Goal: Task Accomplishment & Management: Manage account settings

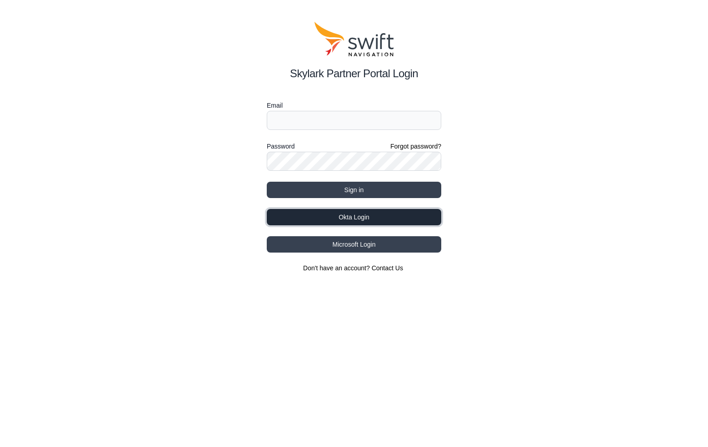
click at [376, 217] on button "Okta Login" at bounding box center [354, 217] width 175 height 16
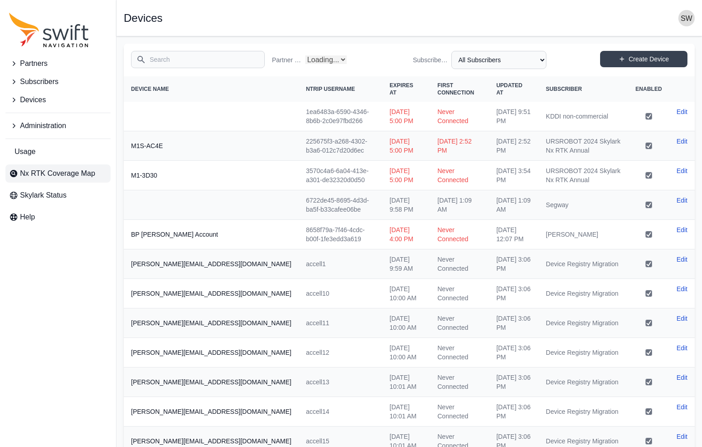
click at [51, 169] on span "Nx RTK Coverage Map" at bounding box center [57, 173] width 75 height 11
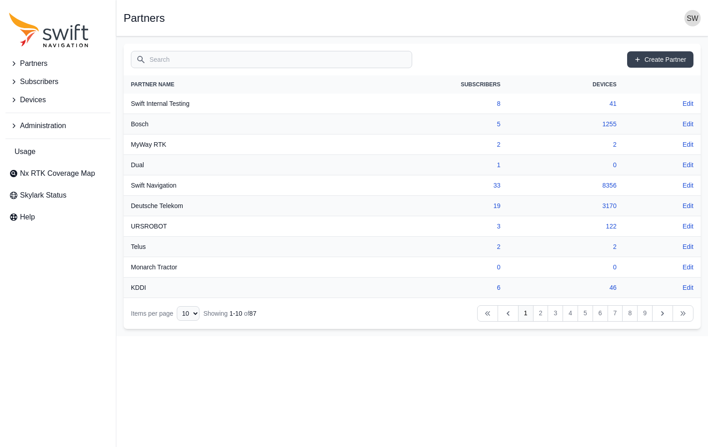
click at [13, 63] on icon "Sidenav" at bounding box center [13, 63] width 9 height 9
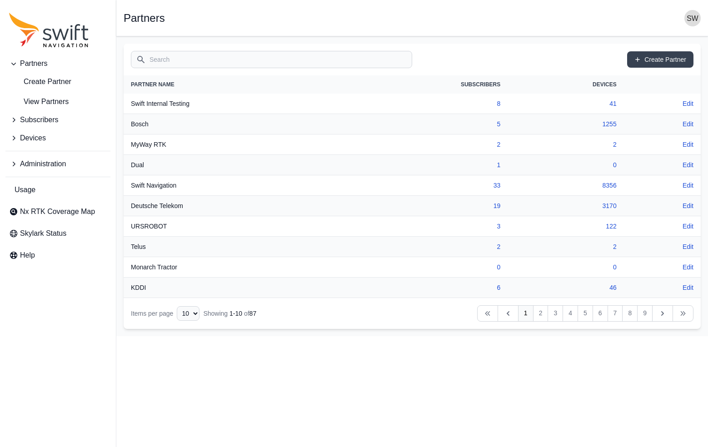
click at [166, 57] on input "Search" at bounding box center [271, 59] width 281 height 17
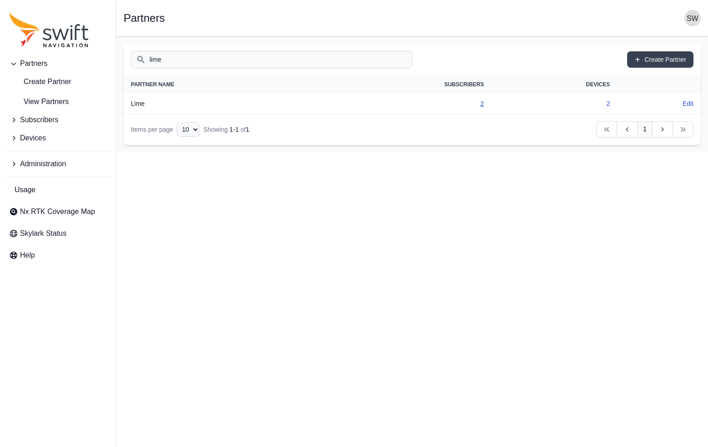
type input "lime"
click at [483, 103] on link "2" at bounding box center [483, 103] width 4 height 7
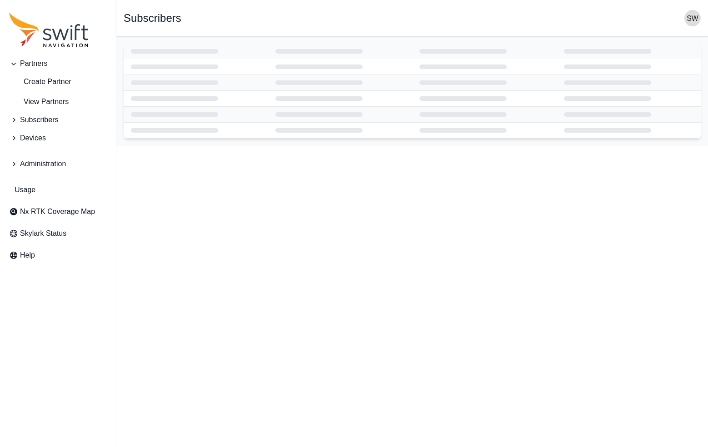
select select "ad9dc0fc-b6f4-448d-9052-fd4d0cd8b542"
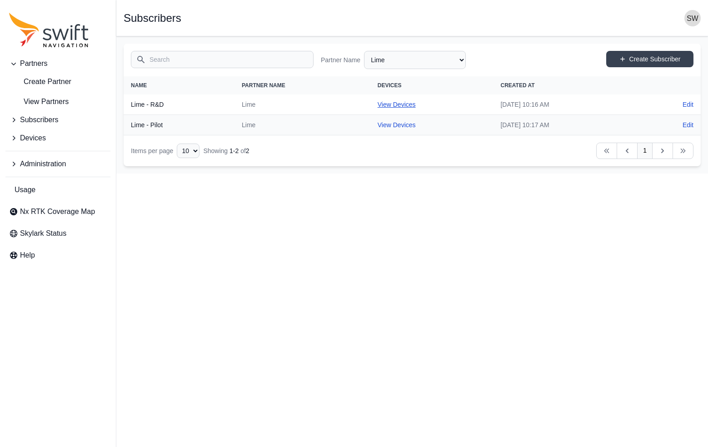
click at [378, 103] on link "View Devices" at bounding box center [397, 104] width 38 height 7
select select "e184020a-abfc-485c-8165-849a983f0428"
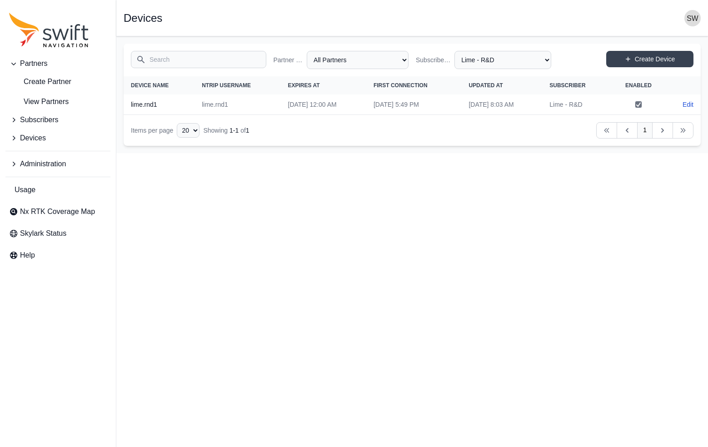
select select "ad9dc0fc-b6f4-448d-9052-fd4d0cd8b542"
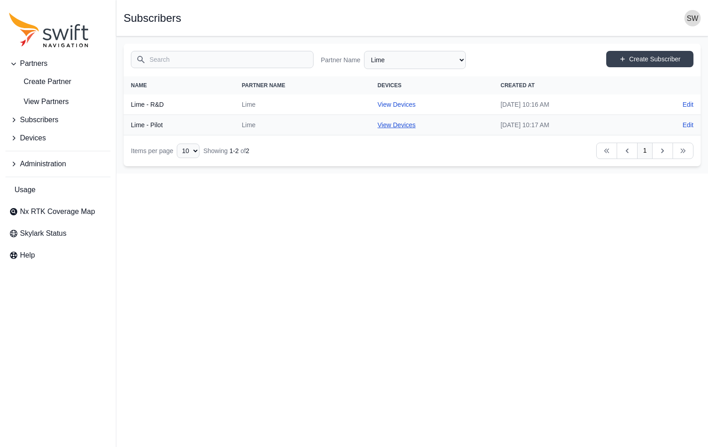
click at [378, 127] on link "View Devices" at bounding box center [397, 124] width 38 height 7
select select "ec0c1cd2-6a78-4247-b45f-4c99234a6b11"
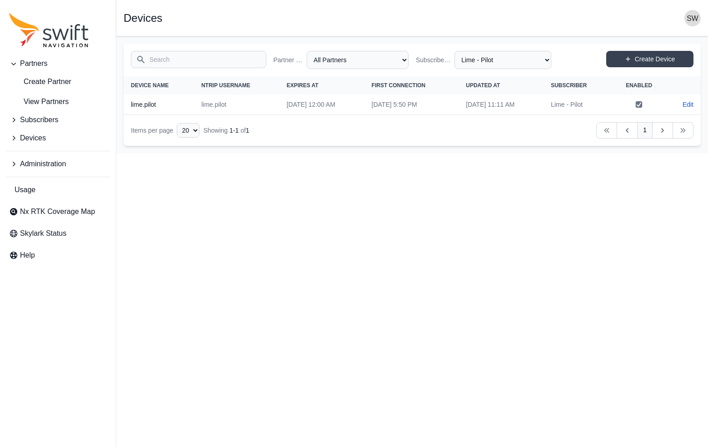
select select "ad9dc0fc-b6f4-448d-9052-fd4d0cd8b542"
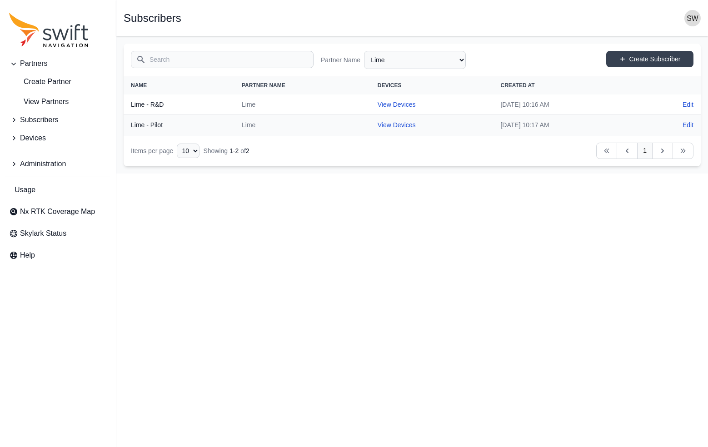
click at [13, 138] on icon "Sidenav" at bounding box center [13, 138] width 9 height 9
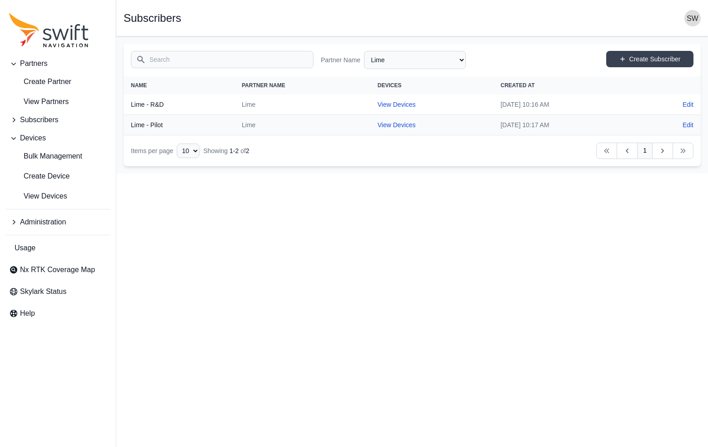
click at [13, 138] on icon "Sidenav" at bounding box center [13, 138] width 9 height 9
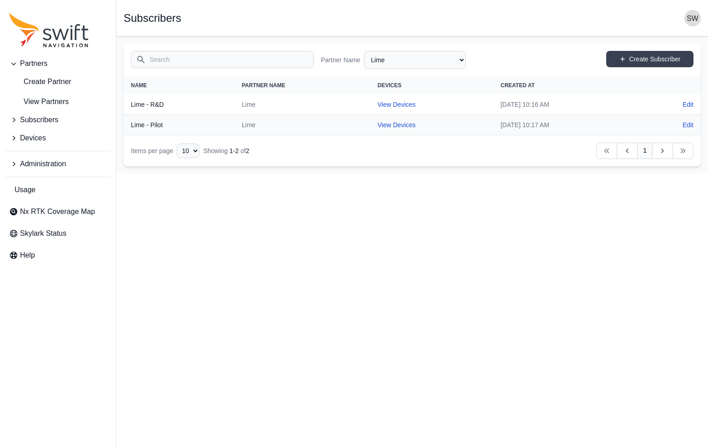
click at [171, 58] on input "Search" at bounding box center [222, 59] width 183 height 17
click at [47, 104] on span "View Partners" at bounding box center [39, 101] width 60 height 11
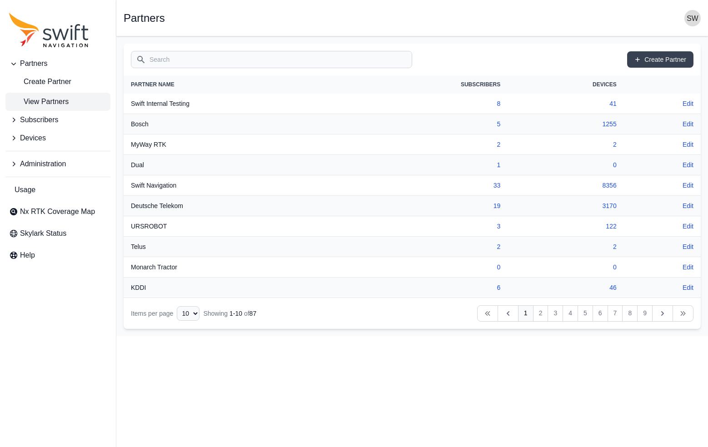
click at [181, 61] on input "Search" at bounding box center [271, 59] width 281 height 17
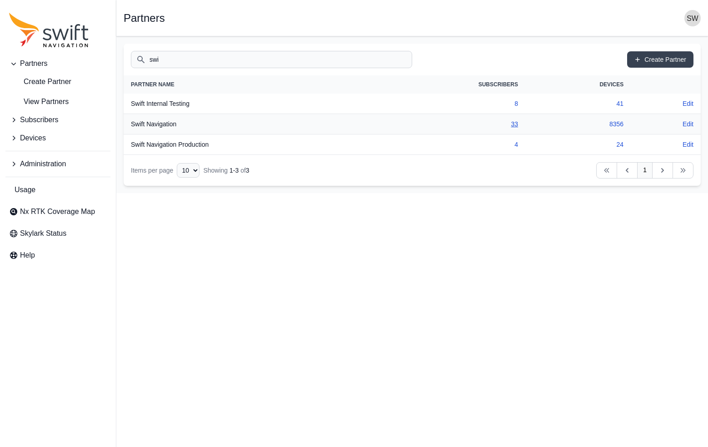
type input "swi"
click at [513, 125] on link "33" at bounding box center [514, 123] width 7 height 7
select select "ab3272ce-40d0-4c94-a524-96a758ab755c"
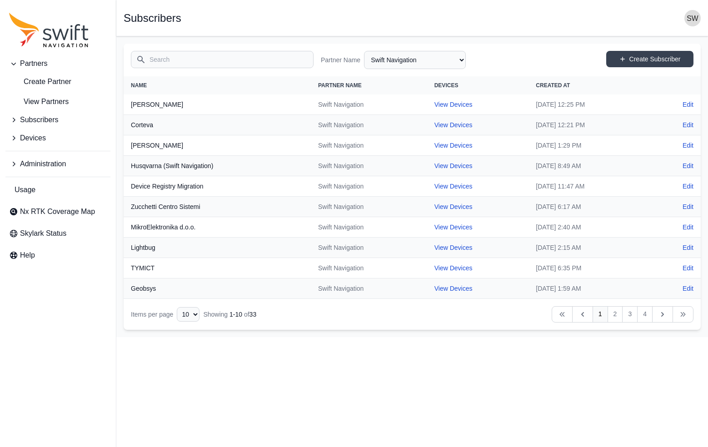
click at [252, 60] on input "Search" at bounding box center [222, 59] width 183 height 17
click at [195, 313] on select "10 15 20 25 50" at bounding box center [188, 314] width 23 height 15
select select "50"
click at [177, 322] on select "10 15 20 25 50" at bounding box center [188, 314] width 23 height 15
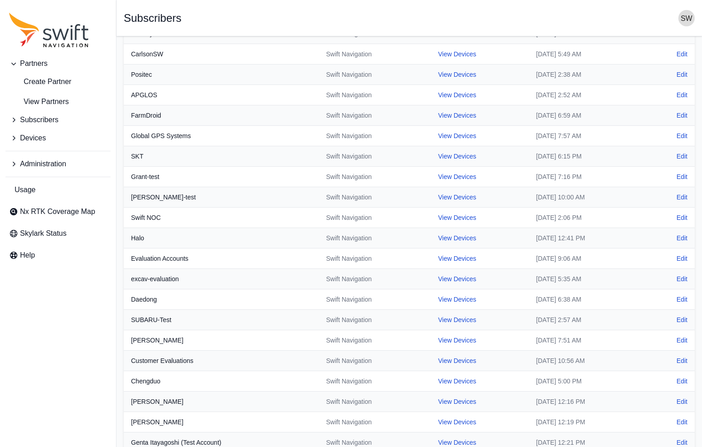
scroll to position [273, 0]
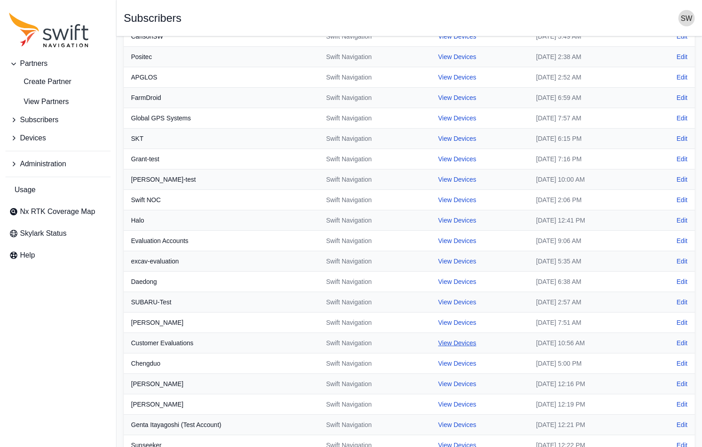
click at [438, 343] on link "View Devices" at bounding box center [457, 343] width 38 height 7
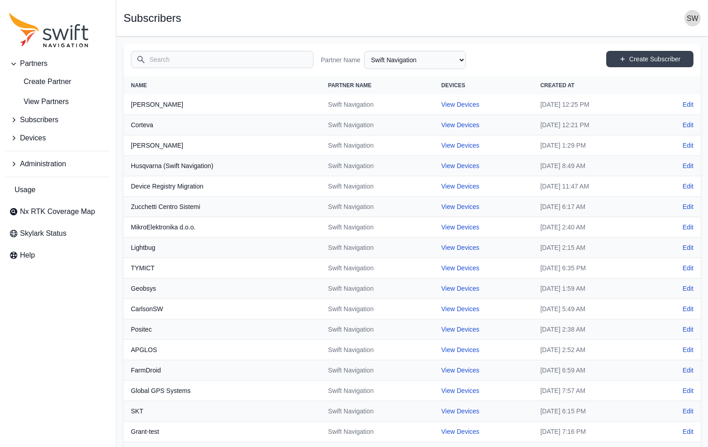
select select "b08fe607-8061-4d54-a8c6-9510cda8b11f"
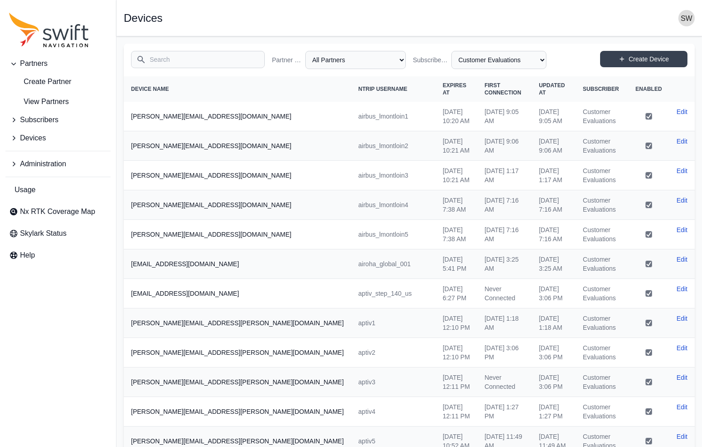
scroll to position [273, 0]
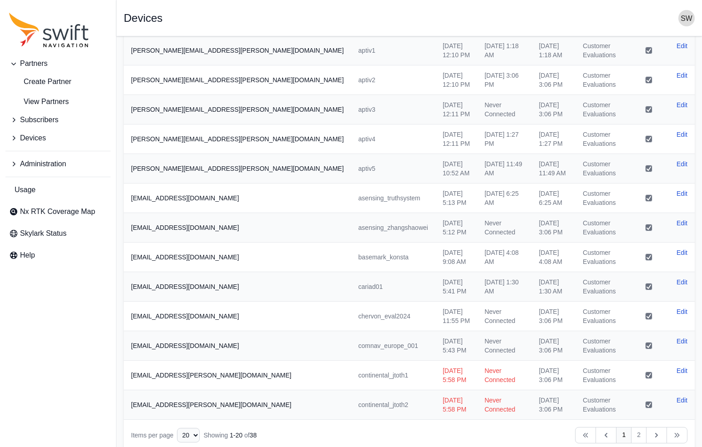
select select "ab3272ce-40d0-4c94-a524-96a758ab755c"
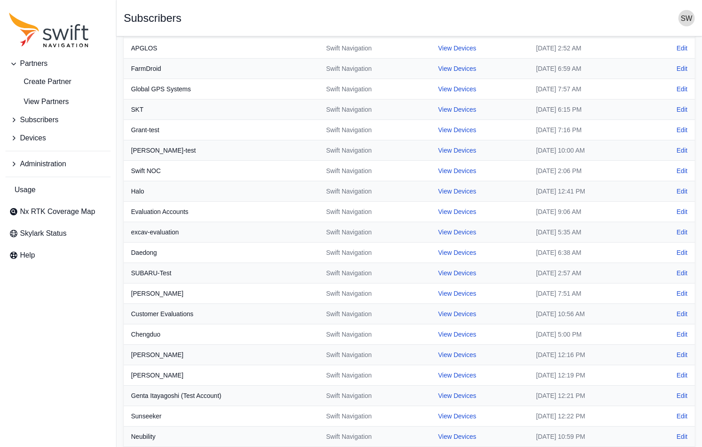
scroll to position [361, 0]
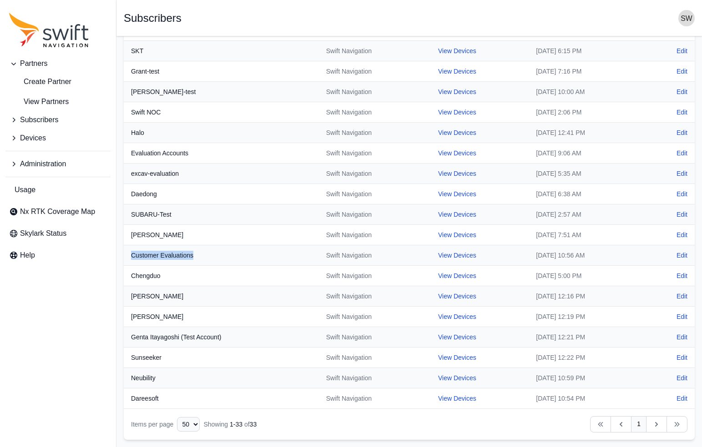
drag, startPoint x: 203, startPoint y: 255, endPoint x: 131, endPoint y: 253, distance: 71.9
click at [131, 253] on th "Customer Evaluations" at bounding box center [221, 256] width 195 height 20
click at [438, 255] on link "View Devices" at bounding box center [457, 255] width 38 height 7
select select "b08fe607-8061-4d54-a8c6-9510cda8b11f"
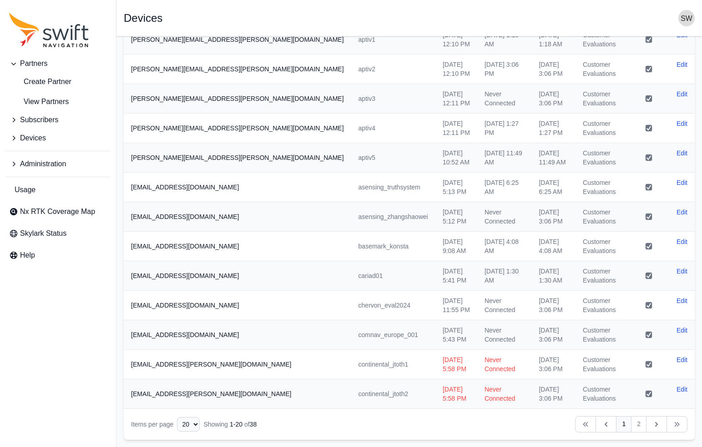
scroll to position [276, 0]
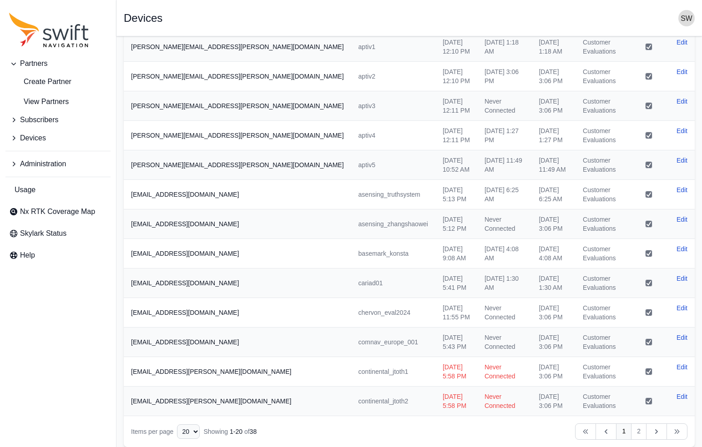
select select "ab3272ce-40d0-4c94-a524-96a758ab755c"
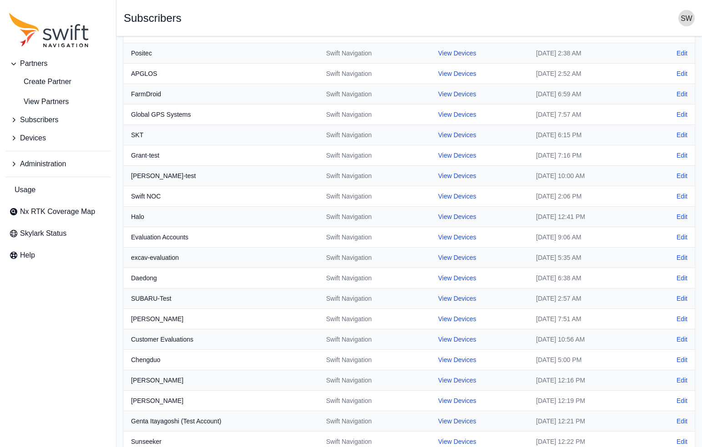
scroll to position [361, 0]
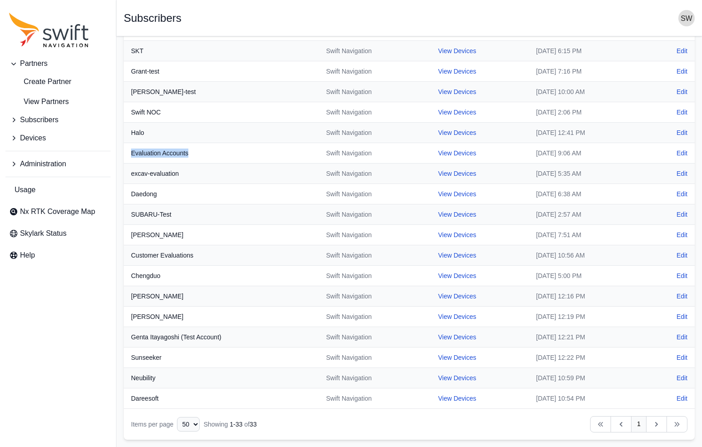
drag, startPoint x: 202, startPoint y: 155, endPoint x: 216, endPoint y: 167, distance: 18.4
click at [125, 153] on th "Evaluation Accounts" at bounding box center [221, 153] width 195 height 20
click at [438, 150] on link "View Devices" at bounding box center [457, 153] width 38 height 7
select select "8f022dce-3eb1-4943-ab46-3302f59893f0"
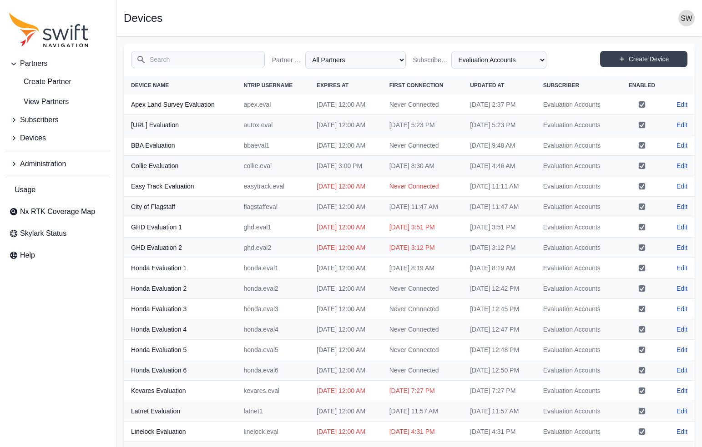
scroll to position [361, 0]
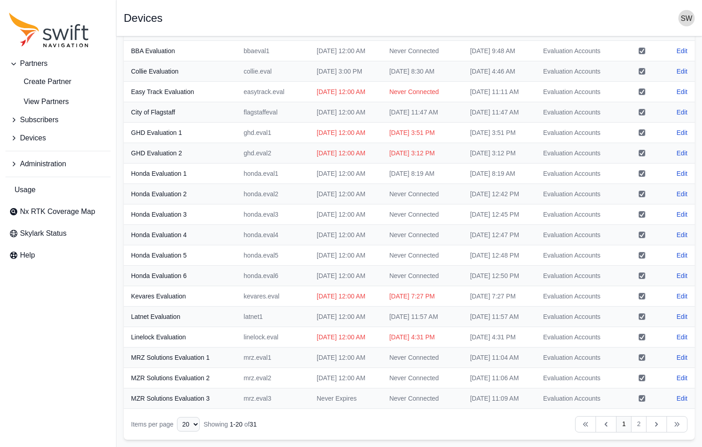
select select "ab3272ce-40d0-4c94-a524-96a758ab755c"
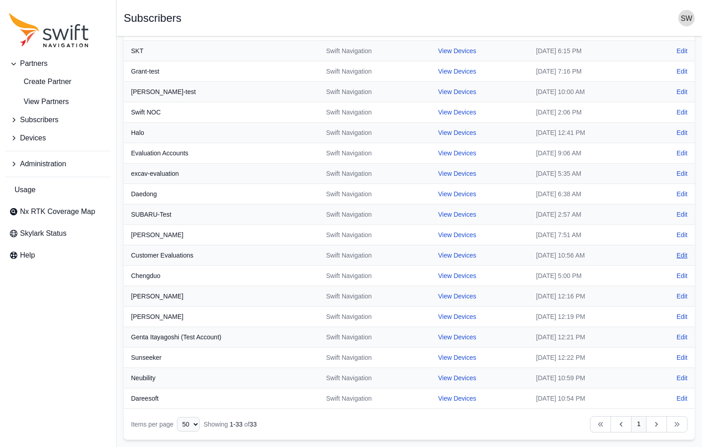
click at [682, 255] on link "Edit" at bounding box center [681, 255] width 11 height 9
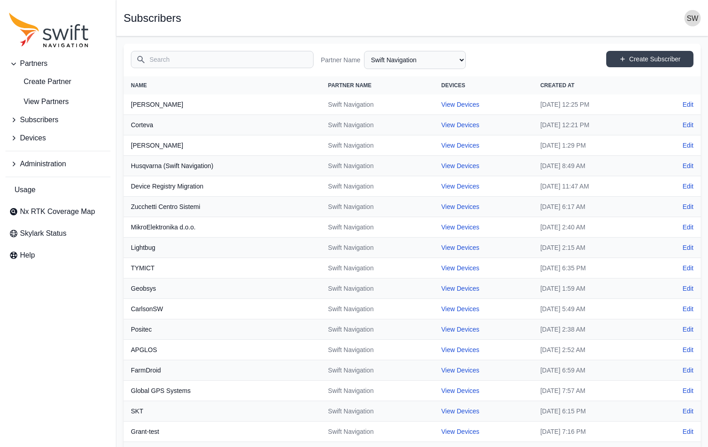
select select "ab3272ce-40d0-4c94-a524-96a758ab755c"
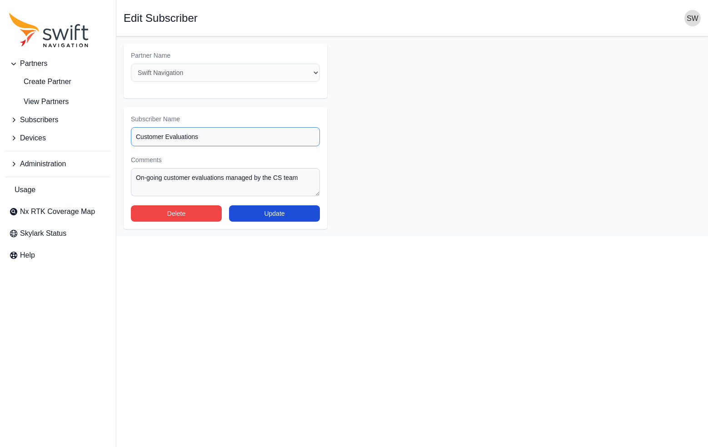
click at [246, 139] on input "Customer Evaluations" at bounding box center [225, 136] width 189 height 19
type input "Automotive Customer Evaluations"
click at [281, 211] on button "Update" at bounding box center [274, 214] width 91 height 16
select select "ab3272ce-40d0-4c94-a524-96a758ab755c"
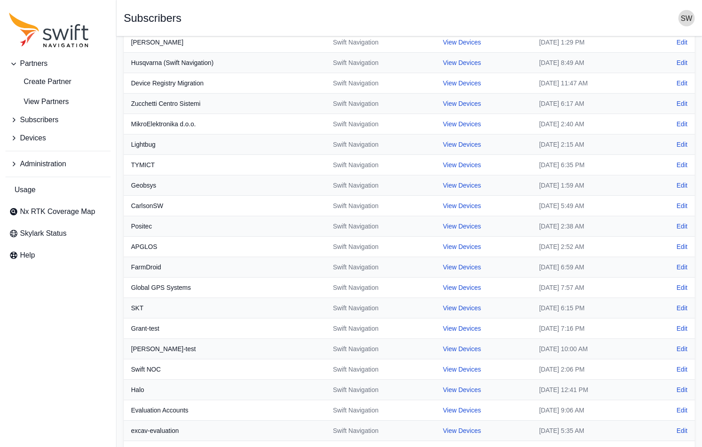
scroll to position [136, 0]
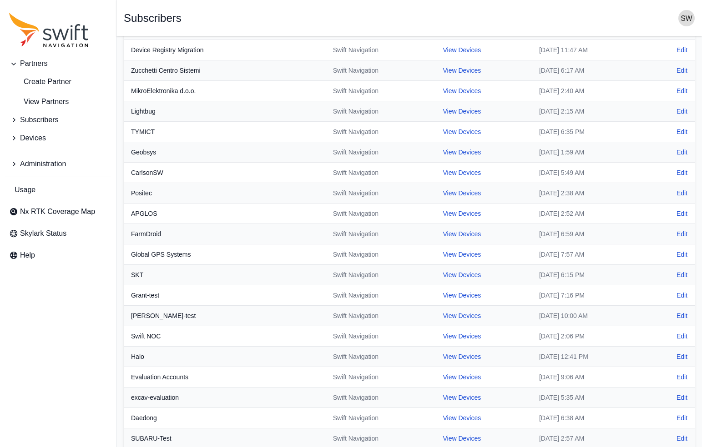
click at [442, 377] on link "View Devices" at bounding box center [461, 377] width 38 height 7
select select "8f022dce-3eb1-4943-ab46-3302f59893f0"
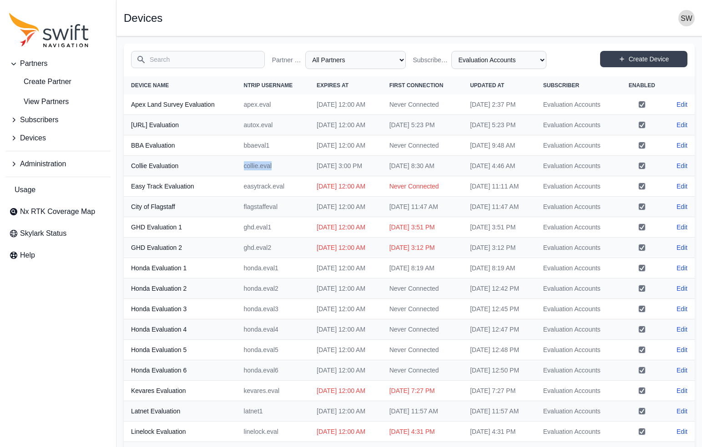
drag, startPoint x: 261, startPoint y: 205, endPoint x: 227, endPoint y: 203, distance: 33.7
click at [236, 176] on td "collie.eval" at bounding box center [272, 166] width 73 height 20
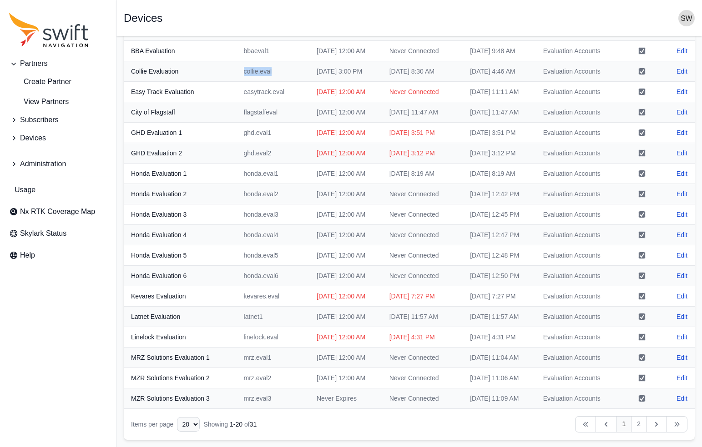
scroll to position [284, 0]
drag, startPoint x: 229, startPoint y: 278, endPoint x: 249, endPoint y: 277, distance: 20.0
click at [249, 307] on td "latnet1" at bounding box center [272, 317] width 73 height 20
click at [195, 426] on select "10 15 20 25 50" at bounding box center [188, 424] width 23 height 15
select select "50"
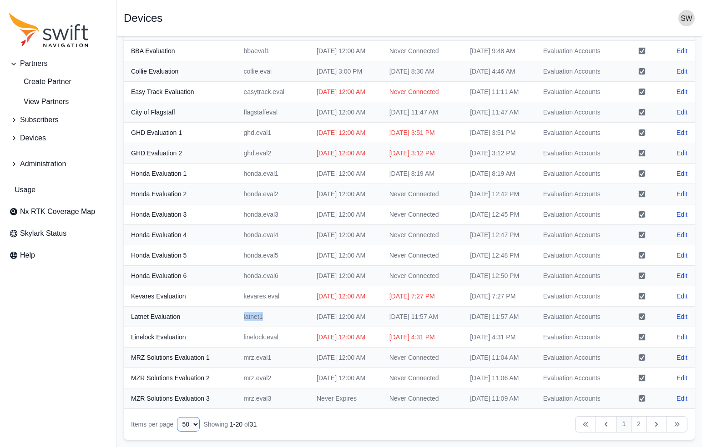
click at [177, 432] on select "10 15 20 25 50" at bounding box center [188, 424] width 23 height 15
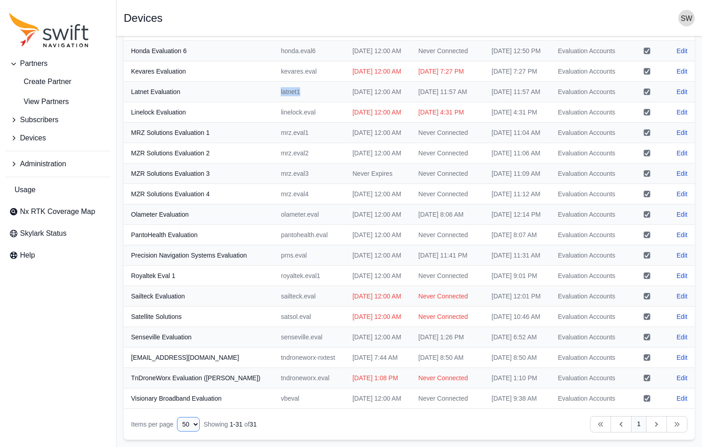
scroll to position [602, 0]
drag, startPoint x: 283, startPoint y: 341, endPoint x: 263, endPoint y: 333, distance: 21.6
click at [273, 348] on td "tndroneworx-nxtest" at bounding box center [308, 358] width 71 height 20
click at [316, 348] on td "tndroneworx-nxtest" at bounding box center [308, 358] width 71 height 20
drag, startPoint x: 291, startPoint y: 391, endPoint x: 256, endPoint y: 397, distance: 36.1
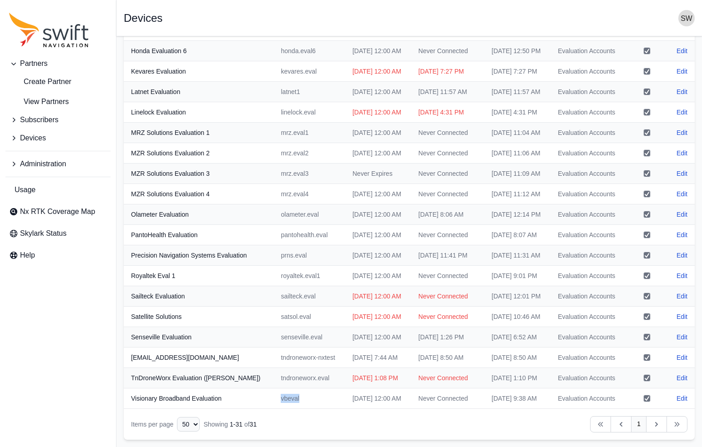
click at [273, 397] on td "vbeval" at bounding box center [308, 399] width 71 height 20
click at [13, 119] on icon "Sidenav" at bounding box center [13, 119] width 9 height 9
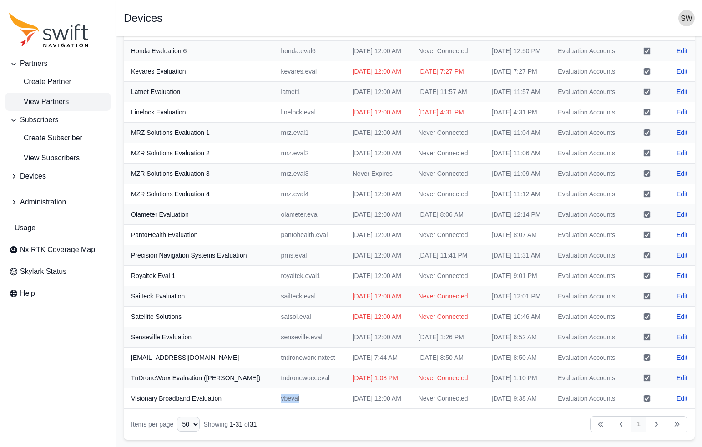
click at [27, 101] on span "View Partners" at bounding box center [39, 101] width 60 height 11
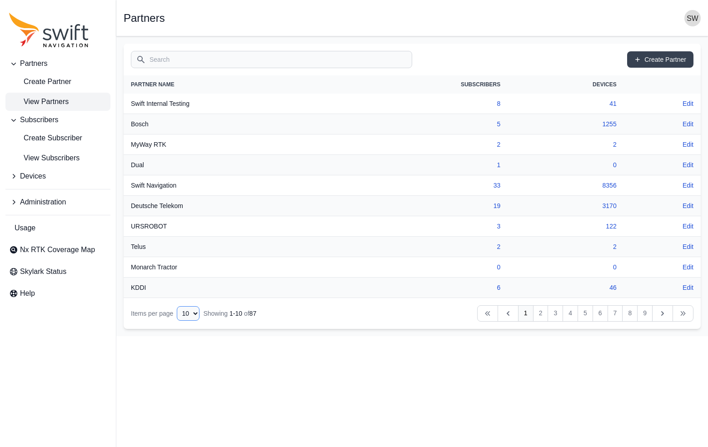
click at [193, 311] on select "10 15 20 25 50" at bounding box center [188, 313] width 23 height 15
select select "50"
click at [177, 321] on select "10 15 20 25 50" at bounding box center [188, 313] width 23 height 15
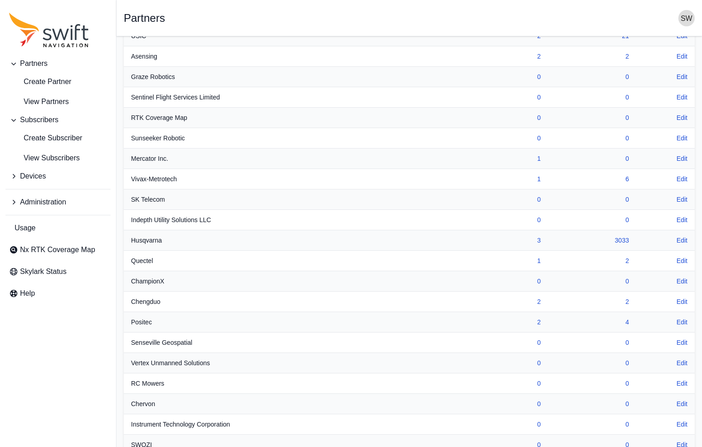
scroll to position [637, 0]
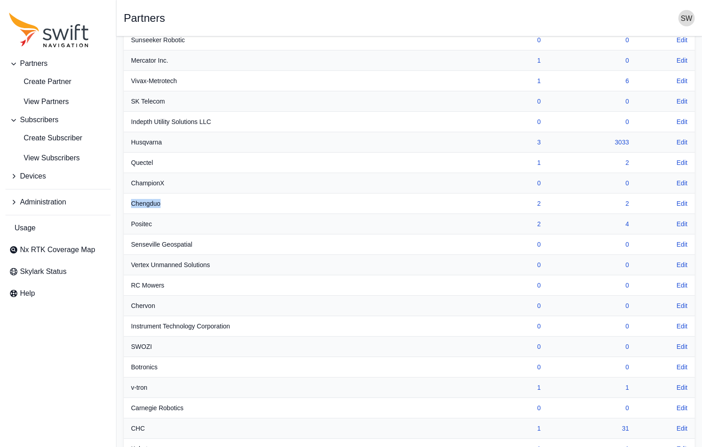
drag, startPoint x: 171, startPoint y: 201, endPoint x: 127, endPoint y: 195, distance: 45.0
click at [127, 195] on th "Chengduo" at bounding box center [274, 204] width 300 height 20
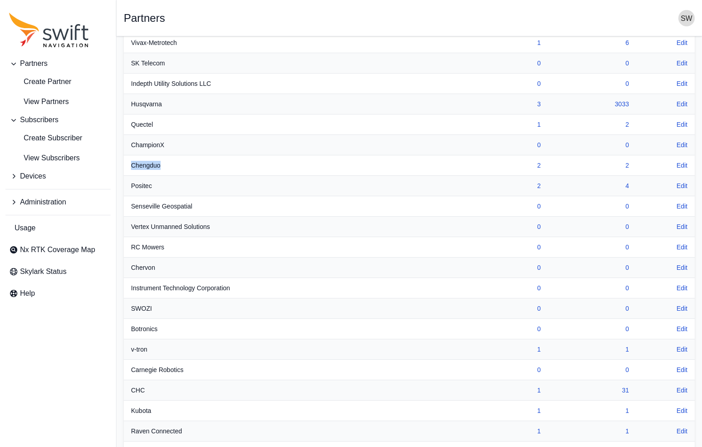
scroll to position [480, 0]
